Goal: Information Seeking & Learning: Learn about a topic

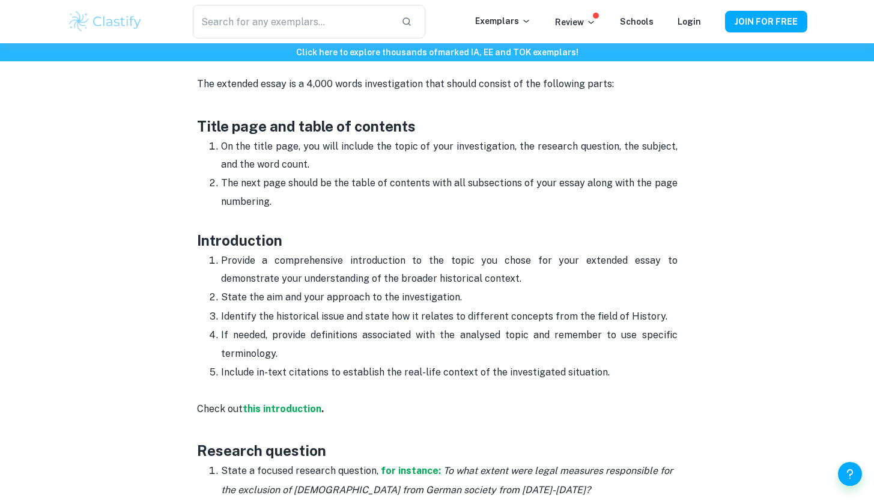
scroll to position [553, 0]
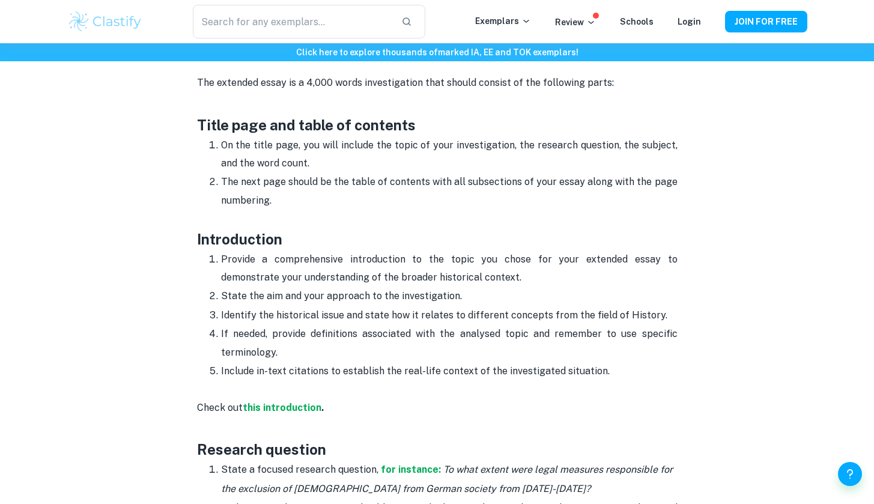
drag, startPoint x: 329, startPoint y: 279, endPoint x: 467, endPoint y: 286, distance: 137.7
click at [467, 286] on ol "Provide a comprehensive introduction to the topic you chose for your extended e…" at bounding box center [437, 315] width 481 height 131
click at [466, 287] on p "State the aim and your approach to the investigation." at bounding box center [449, 296] width 457 height 18
click at [282, 410] on strong "this introduction" at bounding box center [282, 407] width 79 height 11
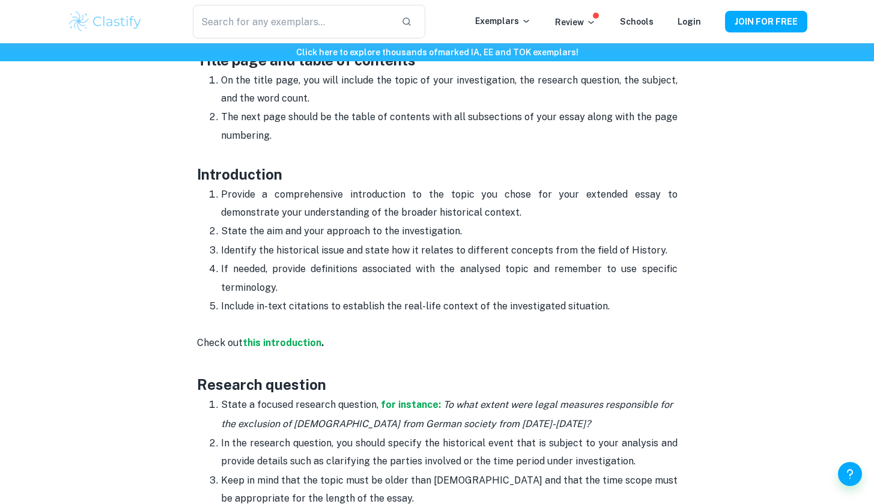
scroll to position [622, 0]
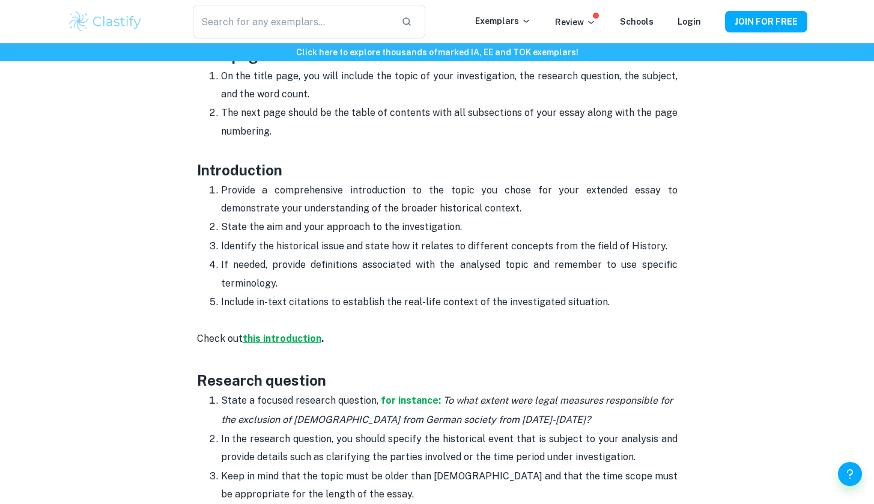
click at [278, 338] on strong "this introduction" at bounding box center [282, 338] width 79 height 11
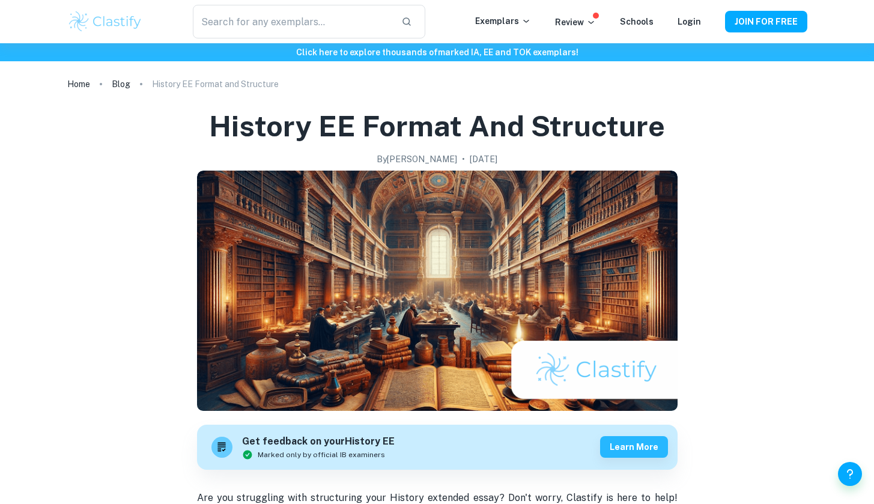
scroll to position [0, 0]
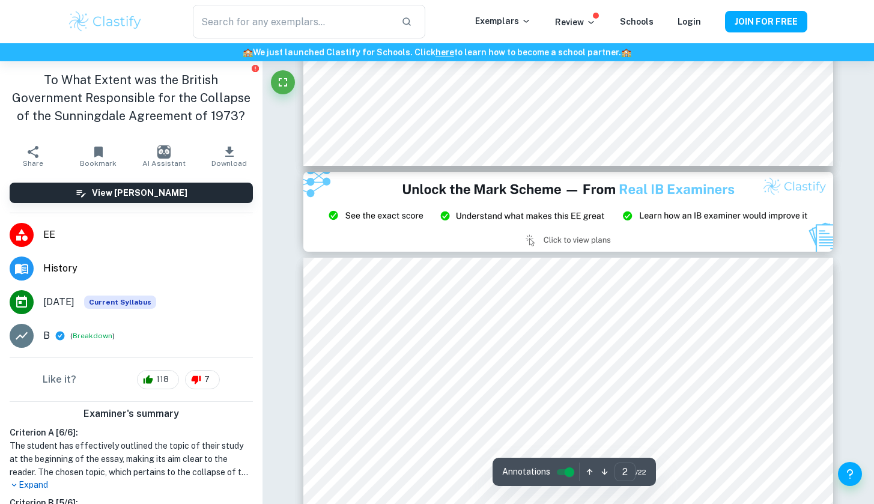
type input "3"
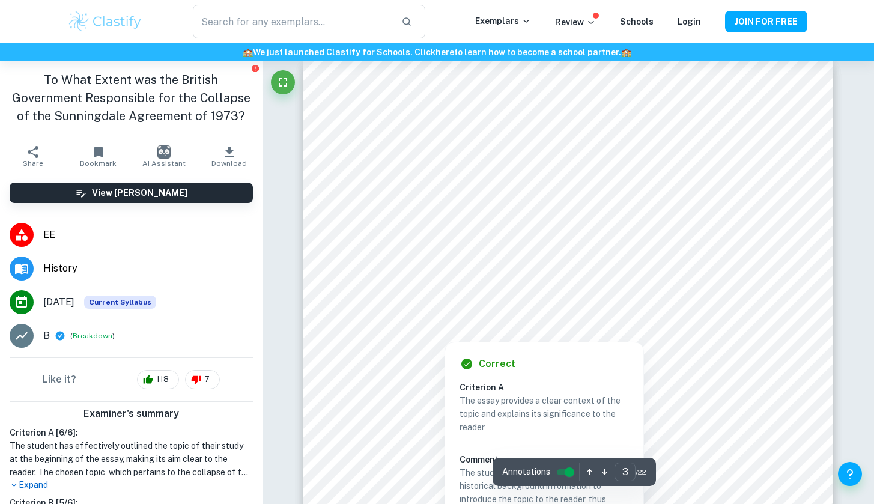
scroll to position [1567, 0]
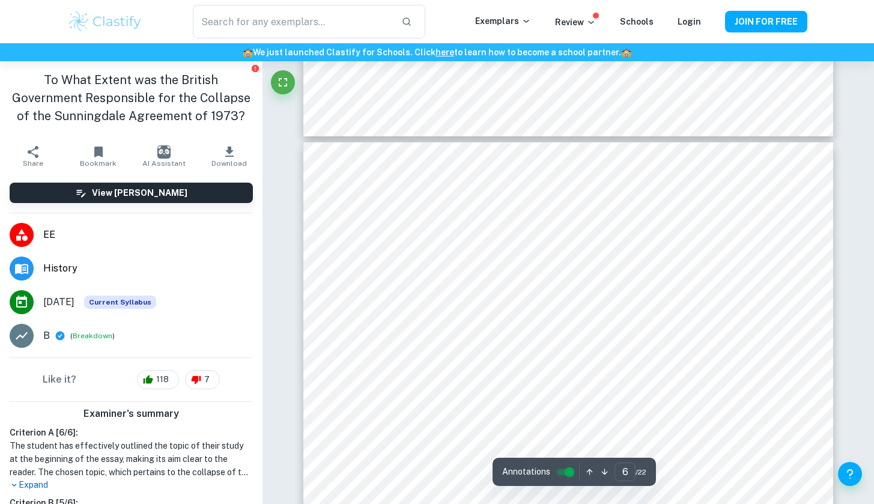
scroll to position [3563, 0]
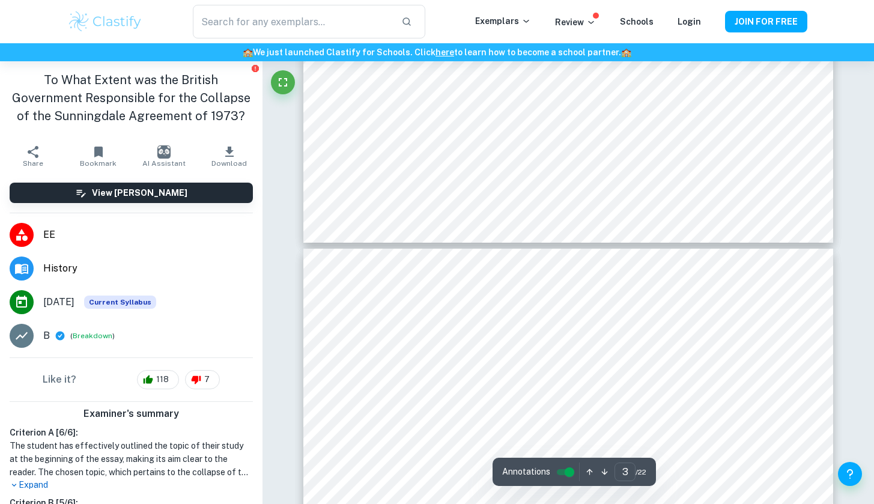
type input "4"
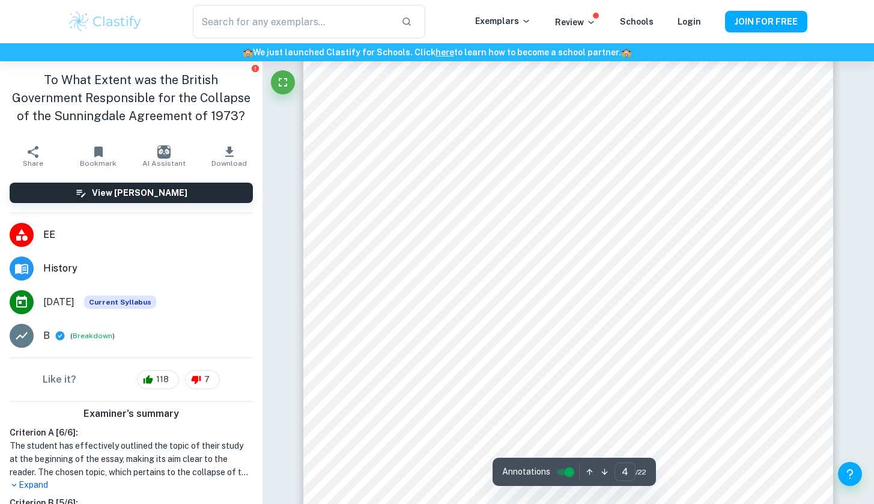
scroll to position [2428, 0]
